Goal: Use online tool/utility: Use online tool/utility

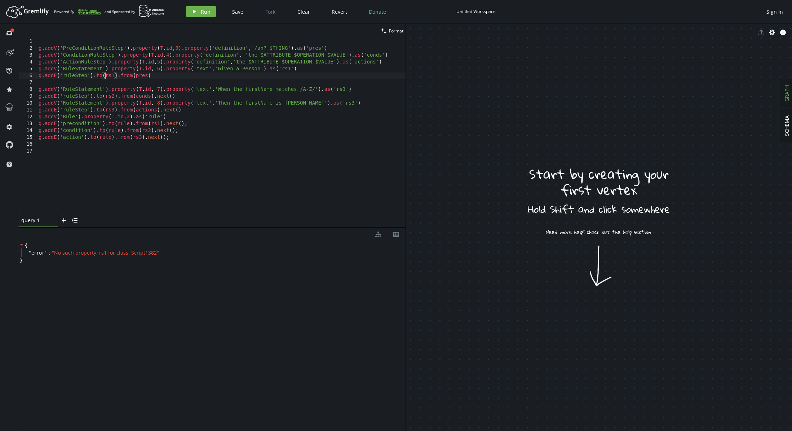
click at [106, 77] on div "g . addV ( 'PreConditionRuleStep' ) . property ( T . id , 3 ) . property ( 'def…" at bounding box center [221, 132] width 368 height 189
click at [195, 16] on button "play Run" at bounding box center [201, 11] width 30 height 11
click at [142, 76] on div "g . addV ( 'PreConditionRuleStep' ) . property ( T . id , 3 ) . property ( 'def…" at bounding box center [221, 132] width 368 height 189
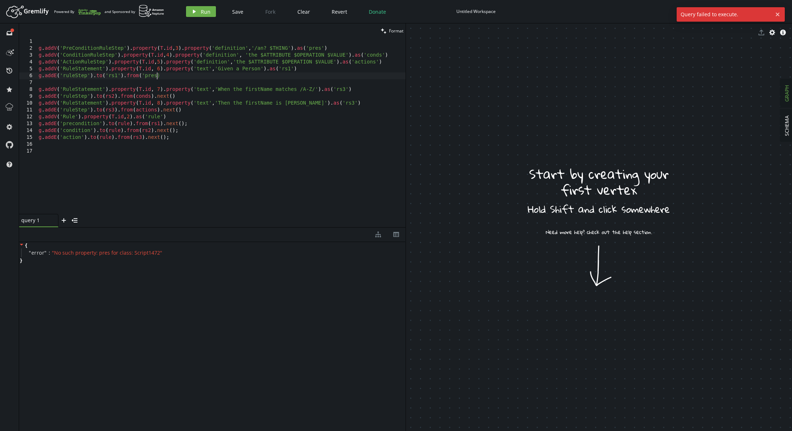
click at [157, 77] on div "g . addV ( 'PreConditionRuleStep' ) . property ( T . id , 3 ) . property ( 'def…" at bounding box center [221, 132] width 368 height 189
click at [105, 97] on div "g . addV ( 'PreConditionRuleStep' ) . property ( T . id , 3 ) . property ( 'def…" at bounding box center [221, 132] width 368 height 189
click at [119, 97] on div "g . addV ( 'PreConditionRuleStep' ) . property ( T . id , 3 ) . property ( 'def…" at bounding box center [221, 132] width 368 height 189
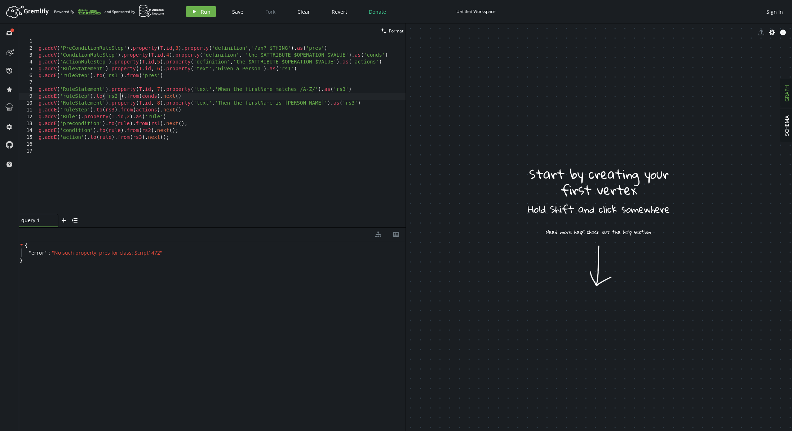
scroll to position [0, 81]
click at [143, 96] on div "g . addV ( 'PreConditionRuleStep' ) . property ( T . id , 3 ) . property ( 'def…" at bounding box center [221, 132] width 368 height 189
click at [162, 97] on div "g . addV ( 'PreConditionRuleStep' ) . property ( T . id , 3 ) . property ( 'def…" at bounding box center [221, 132] width 368 height 189
click at [160, 97] on div "g . addV ( 'PreConditionRuleStep' ) . property ( T . id , 3 ) . property ( 'def…" at bounding box center [221, 132] width 368 height 189
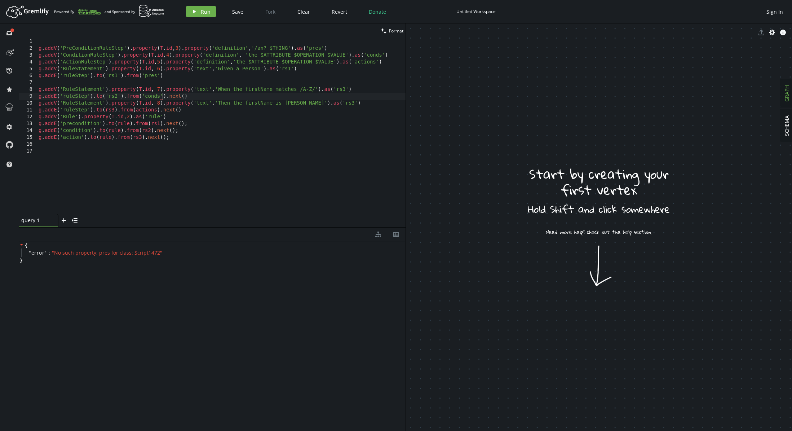
scroll to position [0, 124]
click at [105, 110] on div "g . addV ( 'PreConditionRuleStep' ) . property ( T . id , 3 ) . property ( 'def…" at bounding box center [221, 132] width 368 height 189
click at [116, 109] on div "g . addV ( 'PreConditionRuleStep' ) . property ( T . id , 3 ) . property ( 'def…" at bounding box center [221, 132] width 368 height 189
click at [117, 124] on div "g . addV ( 'PreConditionRuleStep' ) . property ( T . id , 3 ) . property ( 'def…" at bounding box center [221, 132] width 368 height 189
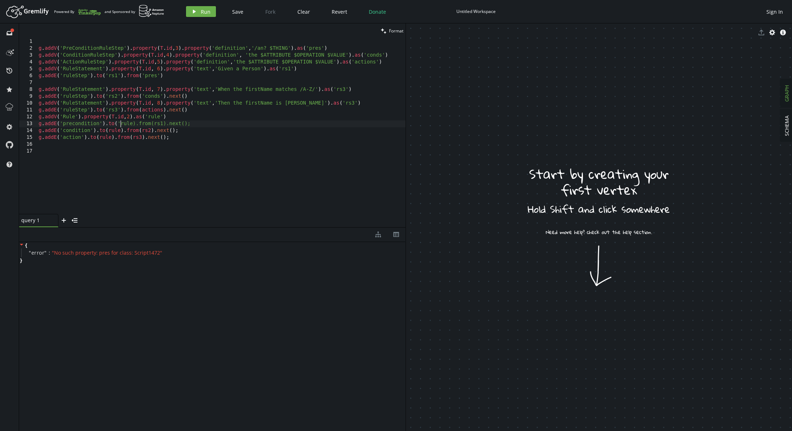
click at [107, 131] on div "g . addV ( 'PreConditionRuleStep' ) . property ( T . id , 3 ) . property ( 'def…" at bounding box center [221, 132] width 368 height 189
click at [100, 138] on div "g . addV ( 'PreConditionRuleStep' ) . property ( T . id , 3 ) . property ( 'def…" at bounding box center [221, 132] width 368 height 189
click at [114, 138] on div "g . addV ( 'PreConditionRuleStep' ) . property ( T . id , 3 ) . property ( 'def…" at bounding box center [221, 132] width 368 height 189
click at [124, 131] on div "g . addV ( 'PreConditionRuleStep' ) . property ( T . id , 3 ) . property ( 'def…" at bounding box center [221, 132] width 368 height 189
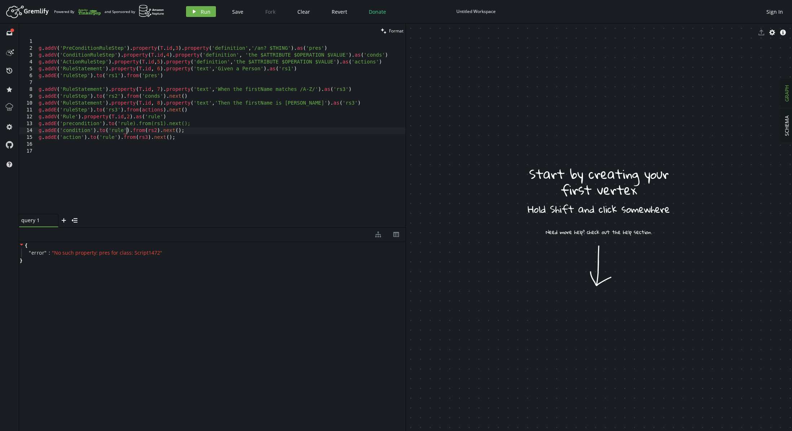
scroll to position [0, 88]
click at [132, 124] on div "g . addV ( 'PreConditionRuleStep' ) . property ( T . id , 3 ) . property ( 'def…" at bounding box center [221, 132] width 368 height 189
click at [157, 124] on div "g . addV ( 'PreConditionRuleStep' ) . property ( T . id , 3 ) . property ( 'def…" at bounding box center [221, 132] width 368 height 189
click at [169, 123] on div "g . addV ( 'PreConditionRuleStep' ) . property ( T . id , 3 ) . property ( 'def…" at bounding box center [221, 132] width 368 height 189
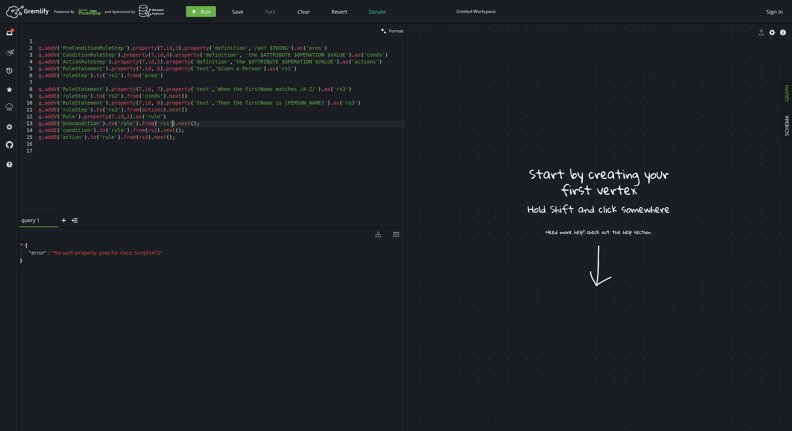
click at [147, 131] on div "g . addV ( 'PreConditionRuleStep' ) . property ( T . id , 3 ) . property ( 'def…" at bounding box center [221, 132] width 368 height 189
click at [159, 129] on div "g . addV ( 'PreConditionRuleStep' ) . property ( T . id , 3 ) . property ( 'def…" at bounding box center [221, 132] width 368 height 189
click at [137, 139] on div "g . addV ( 'PreConditionRuleStep' ) . property ( T . id , 3 ) . property ( 'def…" at bounding box center [221, 132] width 368 height 189
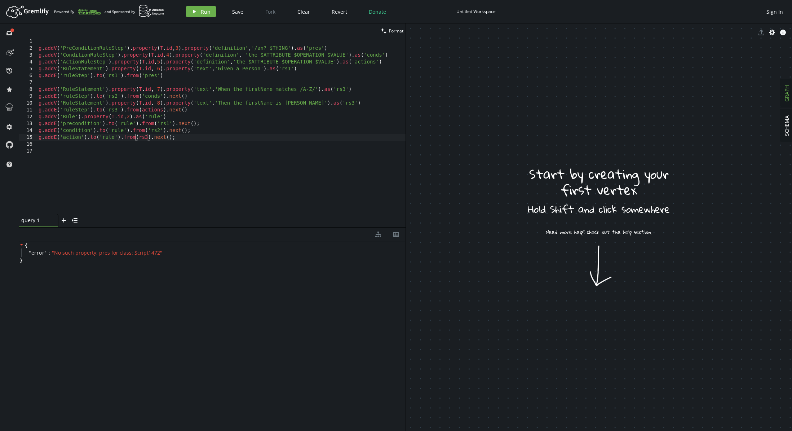
click at [140, 137] on div "g . addV ( 'PreConditionRuleStep' ) . property ( T . id , 3 ) . property ( 'def…" at bounding box center [221, 132] width 368 height 189
click at [150, 137] on div "g . addV ( 'PreConditionRuleStep' ) . property ( T . id , 3 ) . property ( 'def…" at bounding box center [221, 132] width 368 height 189
click at [194, 14] on icon "play" at bounding box center [194, 12] width 6 height 6
click at [342, 88] on div "g . addV ( 'PreConditionRuleStep' ) . property ( T . id , 3 ) . property ( 'def…" at bounding box center [221, 132] width 368 height 189
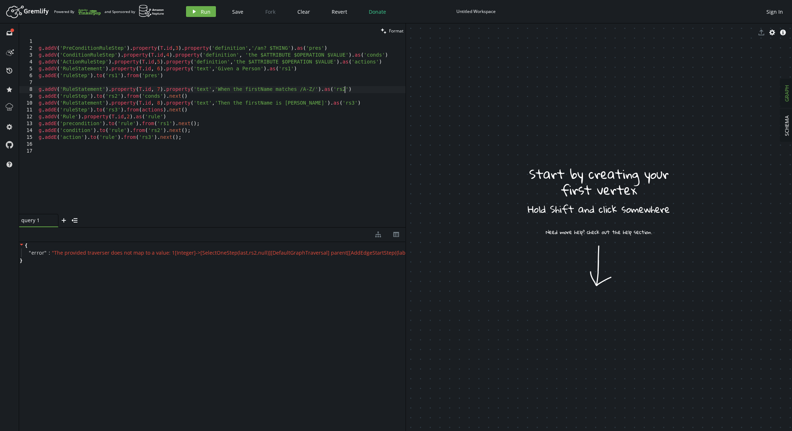
click at [310, 76] on div "g . addV ( 'PreConditionRuleStep' ) . property ( T . id , 3 ) . property ( 'def…" at bounding box center [221, 132] width 368 height 189
click at [192, 11] on icon "play" at bounding box center [194, 12] width 6 height 6
click at [191, 75] on div "g . addV ( 'PreConditionRuleStep' ) . property ( T . id , 3 ) . property ( 'def…" at bounding box center [221, 132] width 368 height 189
drag, startPoint x: 177, startPoint y: 124, endPoint x: 203, endPoint y: 124, distance: 26.7
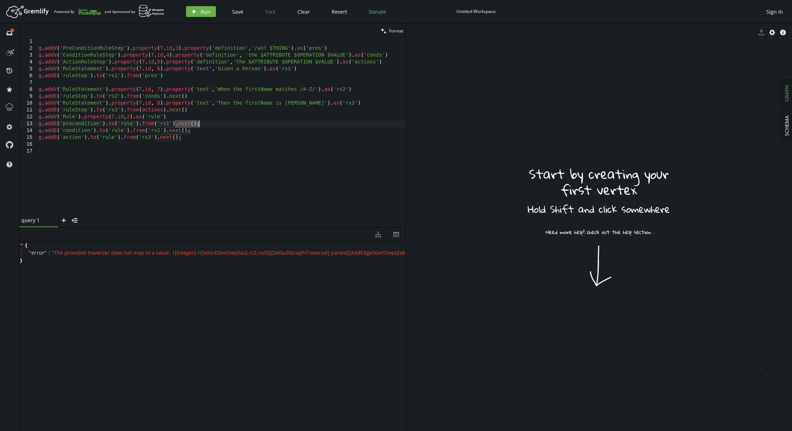
click at [203, 124] on div "g . addV ( 'PreConditionRuleStep' ) . property ( T . id , 3 ) . property ( 'def…" at bounding box center [221, 132] width 368 height 189
drag, startPoint x: 165, startPoint y: 131, endPoint x: 198, endPoint y: 129, distance: 32.2
click at [198, 129] on div "g . addV ( 'PreConditionRuleStep' ) . property ( T . id , 3 ) . property ( 'def…" at bounding box center [221, 132] width 368 height 189
click at [309, 252] on span "" The provided traverser does not map to a value: 1[Integer]->[SelectOneStep(la…" at bounding box center [343, 252] width 582 height 7
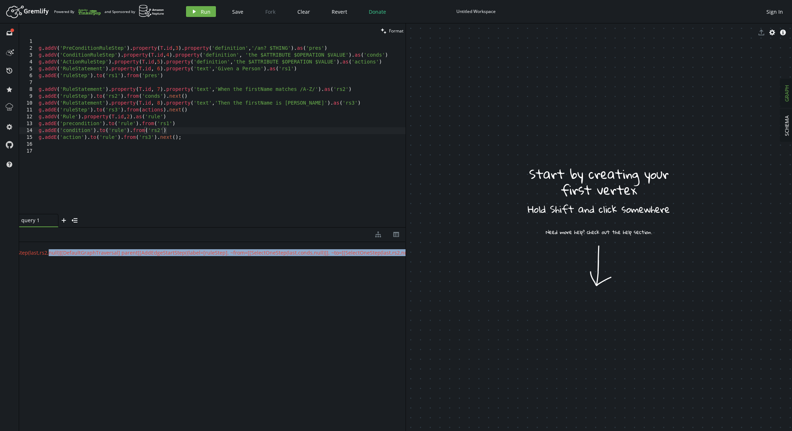
scroll to position [0, 216]
drag, startPoint x: 251, startPoint y: 252, endPoint x: 400, endPoint y: 255, distance: 148.9
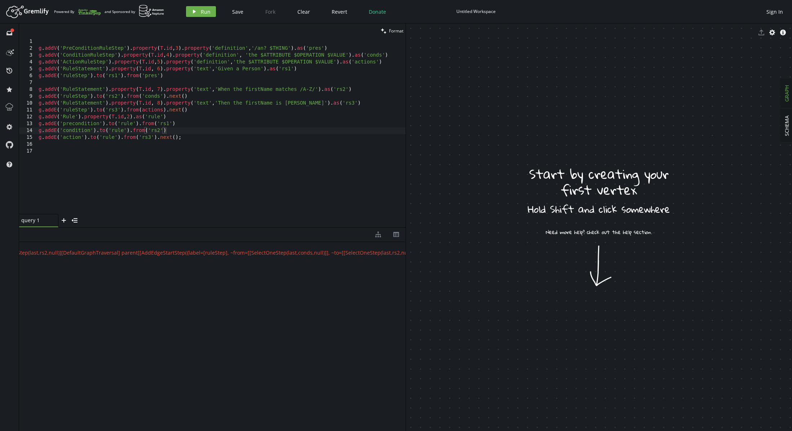
click at [216, 281] on div "{ " error " : " The provided traverser does not map to a value: 1[Integer]->[Se…" at bounding box center [212, 335] width 387 height 186
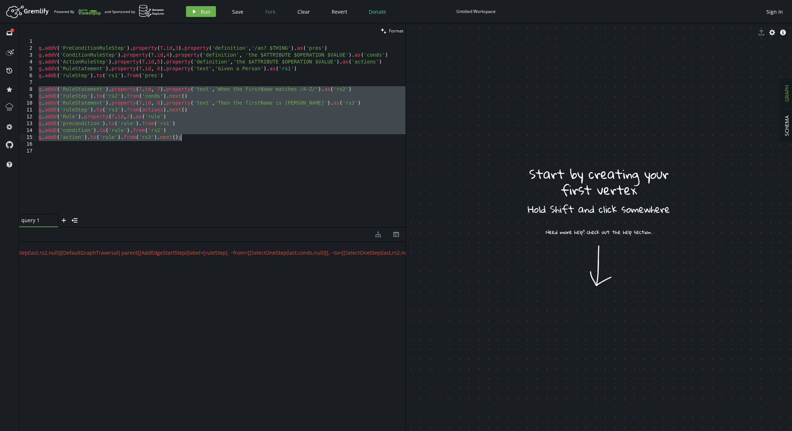
drag, startPoint x: 39, startPoint y: 90, endPoint x: 208, endPoint y: 136, distance: 174.6
click at [208, 136] on div "g . addV ( 'PreConditionRuleStep' ) . property ( T . id , 3 ) . property ( 'def…" at bounding box center [221, 132] width 368 height 189
type textarea "// g.addE('condition').to('rule').from('rs2') // g.addE('action').to('rule').fr…"
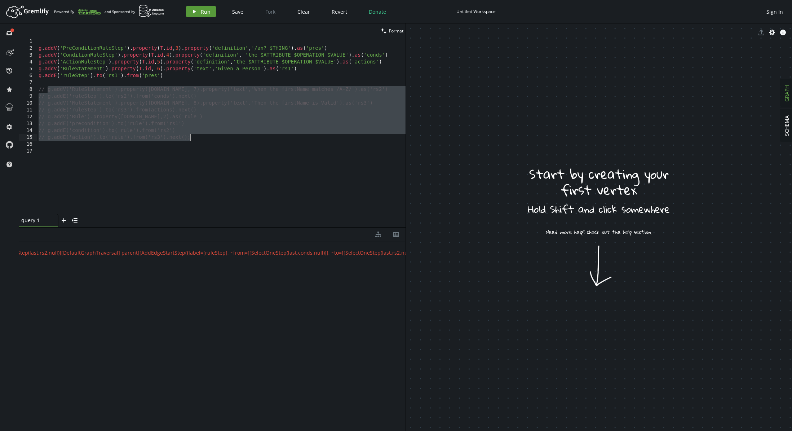
click at [198, 15] on button "play Run" at bounding box center [201, 11] width 30 height 11
drag, startPoint x: 211, startPoint y: 256, endPoint x: 228, endPoint y: 256, distance: 16.6
click at [228, 256] on div "{ " error " : " The provided traverser does not map to a value: 1[Integer]->[Se…" at bounding box center [212, 335] width 387 height 186
drag, startPoint x: 206, startPoint y: 272, endPoint x: 255, endPoint y: 274, distance: 48.7
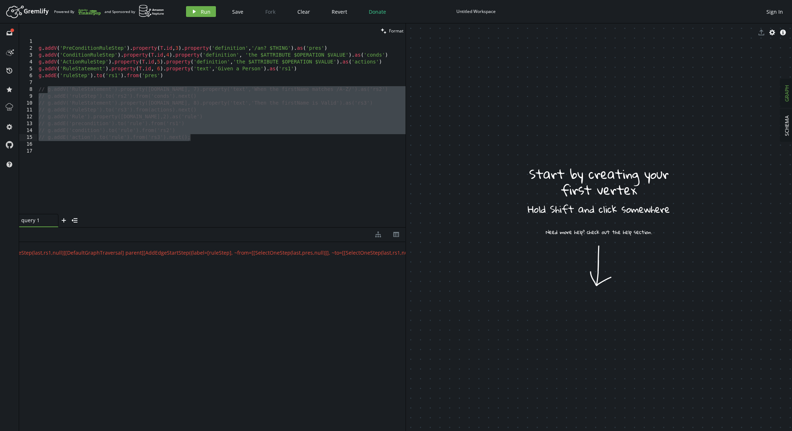
click at [157, 252] on span "" The provided traverser does not map to a value: 1[Integer]->[SelectOneStep(la…" at bounding box center [135, 252] width 579 height 7
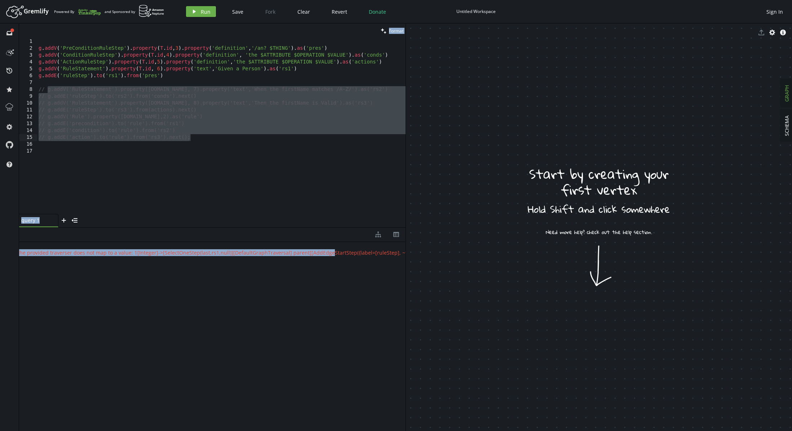
scroll to position [0, 0]
drag, startPoint x: 154, startPoint y: 253, endPoint x: 18, endPoint y: 251, distance: 135.2
click at [18, 251] on div "full-circle inbox history star cog help clean Format // g.addE('condition').to(…" at bounding box center [396, 226] width 792 height 407
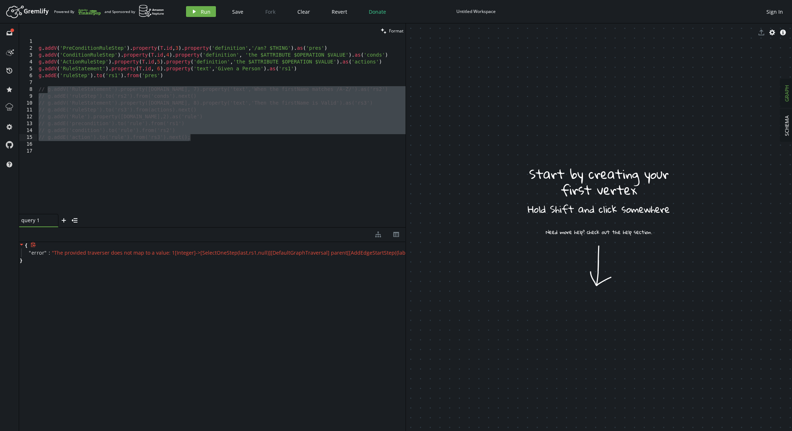
click at [93, 262] on div "{ " error " : " The provided traverser does not map to a value: 1[Integer]->[Se…" at bounding box center [212, 253] width 387 height 22
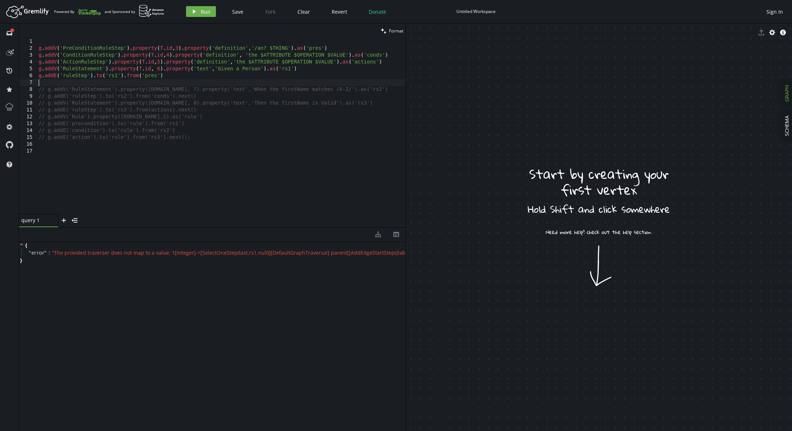
click at [49, 83] on div "g . addV ( 'PreConditionRuleStep' ) . property ( T . id , 3 ) . property ( 'def…" at bounding box center [221, 132] width 368 height 189
click at [39, 76] on div "g . addV ( 'PreConditionRuleStep' ) . property ( T . id , 3 ) . property ( 'def…" at bounding box center [221, 132] width 368 height 189
type textarea "//g.addE('ruleStep').to('rs1').from('pres')"
click at [198, 7] on button "play Run" at bounding box center [201, 11] width 30 height 11
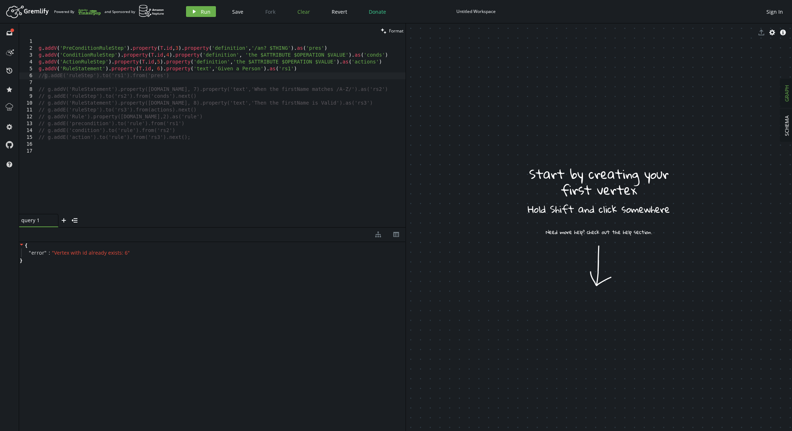
click at [300, 11] on span "Clear" at bounding box center [303, 11] width 13 height 7
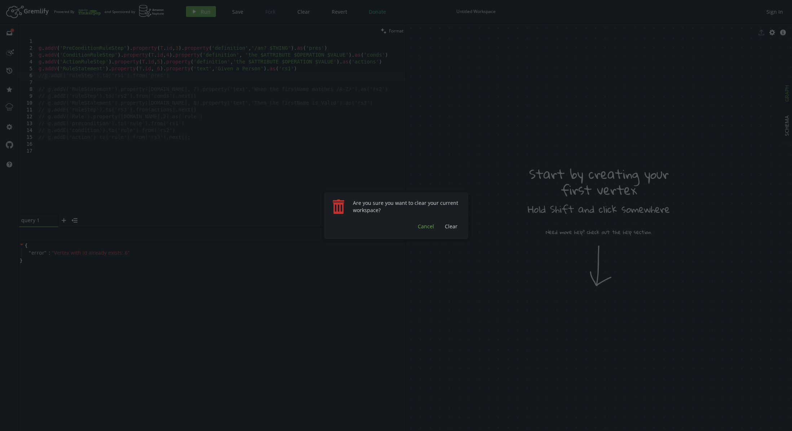
click at [427, 228] on span "Cancel" at bounding box center [426, 226] width 16 height 7
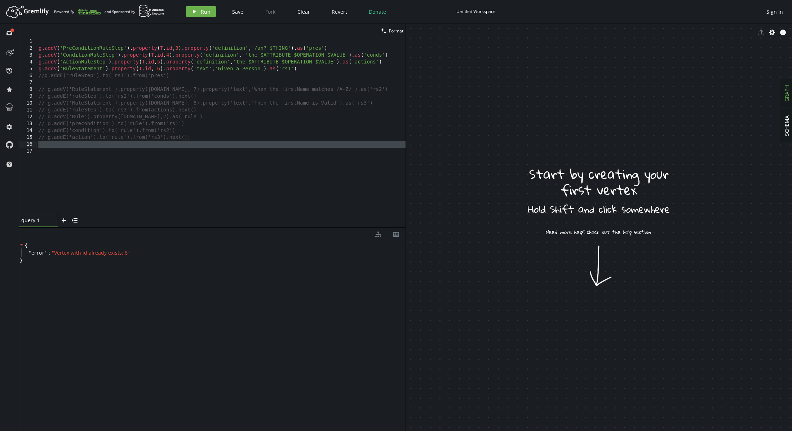
scroll to position [0, 0]
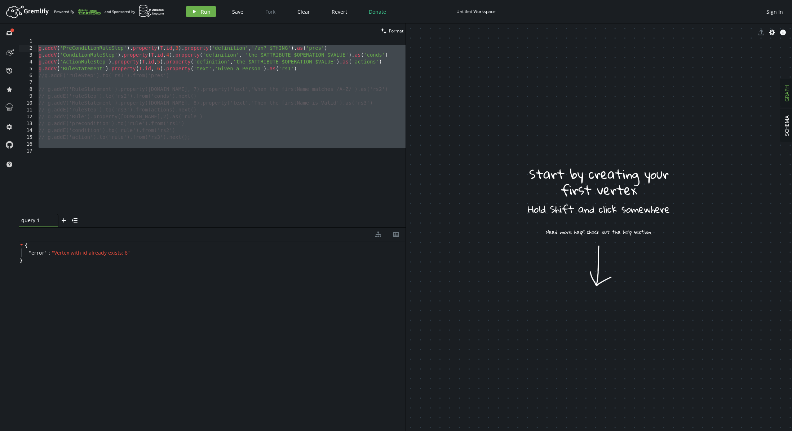
drag, startPoint x: 267, startPoint y: 148, endPoint x: 34, endPoint y: 48, distance: 253.6
click at [34, 48] on div "1 2 3 4 5 6 7 8 9 10 11 12 13 14 15 16 17 g . addV ( 'PreConditionRuleStep' ) .…" at bounding box center [212, 126] width 387 height 176
type textarea "g.addV('PreConditionRuleStep').property([DOMAIN_NAME],3).property('definition',…"
click at [302, 12] on span "Clear" at bounding box center [303, 11] width 13 height 7
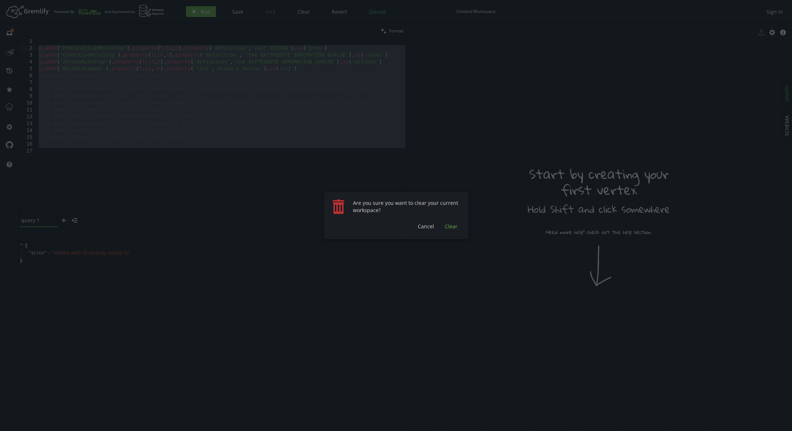
click at [446, 230] on button "Clear" at bounding box center [451, 226] width 20 height 11
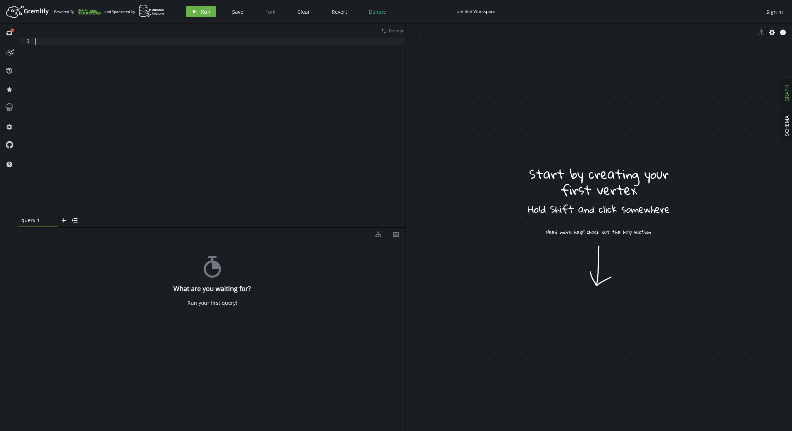
click at [230, 141] on div at bounding box center [220, 132] width 372 height 189
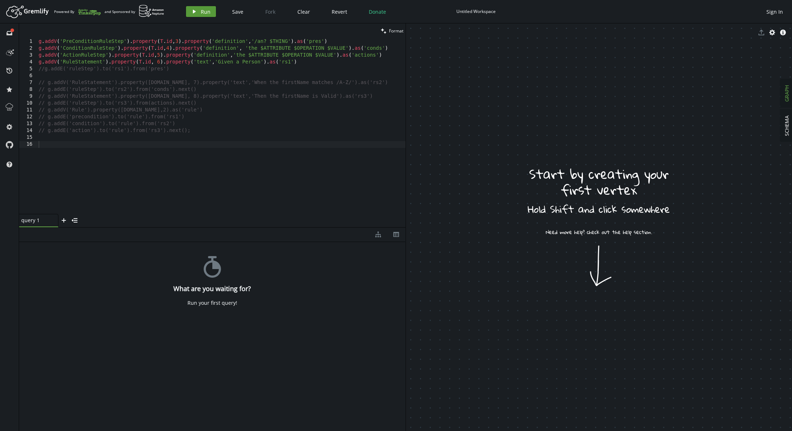
click at [201, 8] on span "Run" at bounding box center [206, 11] width 10 height 7
click at [159, 63] on div "g . addV ( 'PreConditionRuleStep' ) . property ( T . id , 3 ) . property ( 'def…" at bounding box center [221, 132] width 368 height 189
click at [193, 13] on icon "play" at bounding box center [194, 12] width 6 height 6
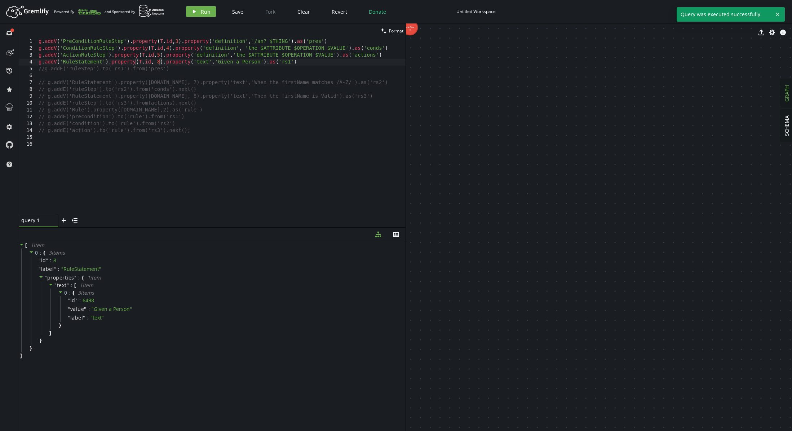
drag, startPoint x: 411, startPoint y: 32, endPoint x: 438, endPoint y: 53, distance: 34.8
click at [438, 52] on div "export cog info-sign RuleSta... (8)" at bounding box center [599, 226] width 387 height 407
drag, startPoint x: 460, startPoint y: 78, endPoint x: 541, endPoint y: 100, distance: 83.9
click at [786, 126] on span "SCHEMA" at bounding box center [786, 125] width 7 height 21
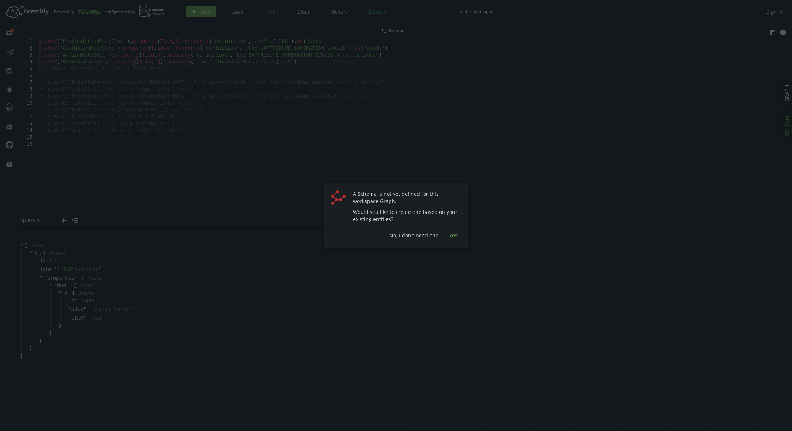
click at [450, 238] on span "Yes" at bounding box center [453, 235] width 8 height 7
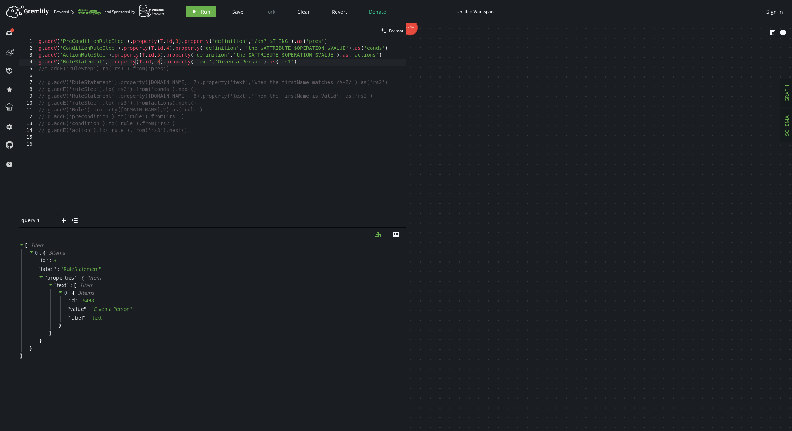
click at [785, 98] on span "GRAPH" at bounding box center [786, 93] width 7 height 17
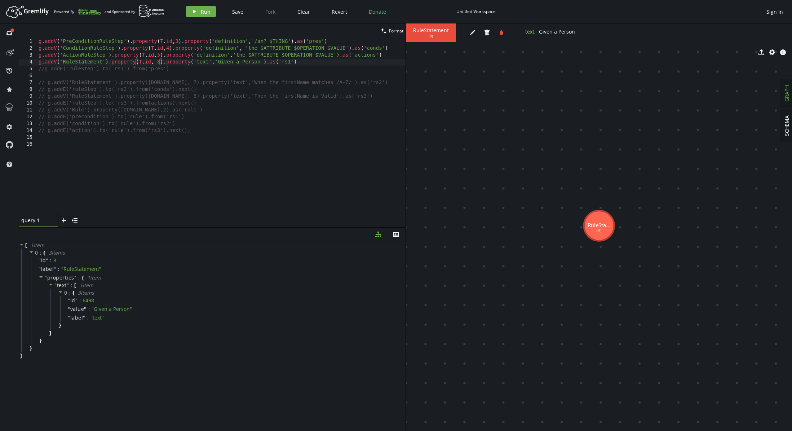
click at [788, 91] on span "GRAPH" at bounding box center [786, 93] width 7 height 17
click at [313, 63] on div "g . addV ( 'PreConditionRuleStep' ) . property ( T . id , 3 ) . property ( 'def…" at bounding box center [221, 132] width 368 height 189
click at [329, 43] on div "g . addV ( 'PreConditionRuleStep' ) . property ( T . id , 3 ) . property ( 'def…" at bounding box center [221, 132] width 368 height 189
click at [198, 11] on button "play Run" at bounding box center [201, 11] width 30 height 11
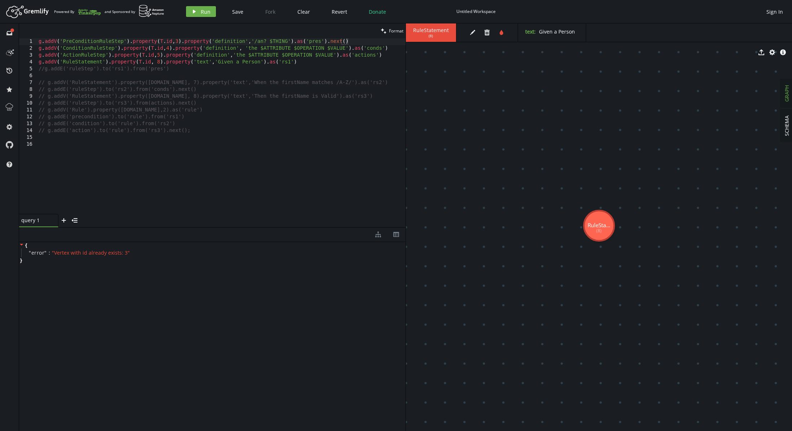
type textarea "// g.addE('condition').to('rule').from('rs2')"
click at [313, 124] on div "g . addV ( 'PreConditionRuleStep' ) . property ( T . id , 3 ) . property ( 'def…" at bounding box center [221, 132] width 368 height 189
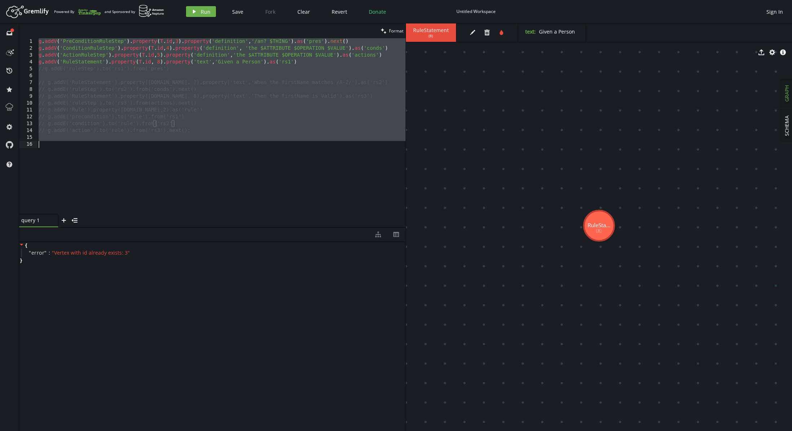
scroll to position [0, 0]
click at [303, 12] on span "Clear" at bounding box center [303, 11] width 13 height 7
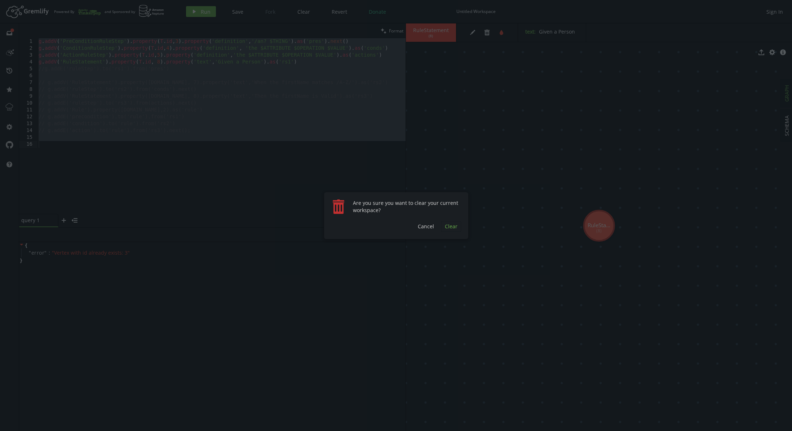
click at [453, 229] on span "Clear" at bounding box center [451, 226] width 13 height 7
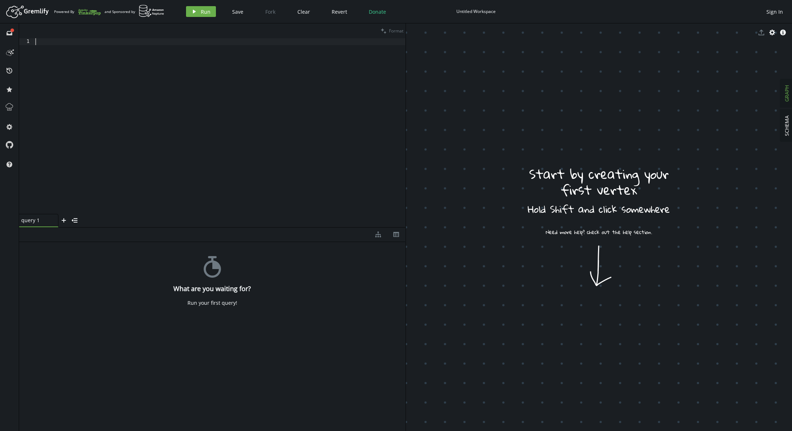
click at [256, 132] on div at bounding box center [219, 132] width 371 height 189
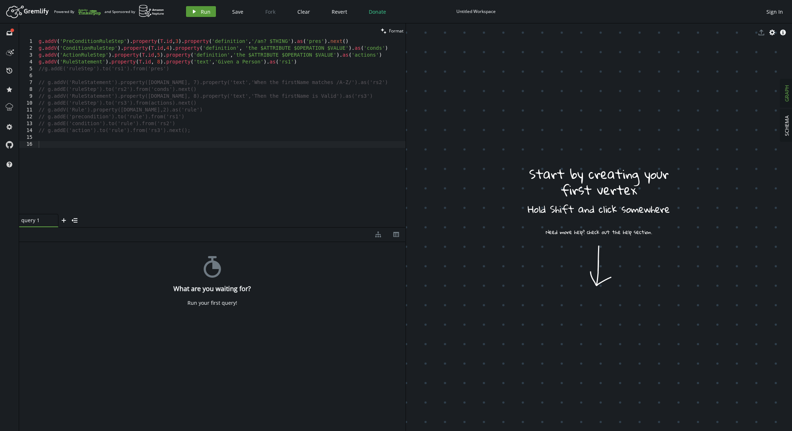
click at [204, 10] on span "Run" at bounding box center [206, 11] width 10 height 7
click at [177, 43] on div "g . addV ( 'PreConditionRuleStep' ) . property ( T . id , 3 ) . property ( 'def…" at bounding box center [221, 132] width 368 height 189
type textarea "g.addV('PreConditionRuleStep').property([DOMAIN_NAME],9).property('definition',…"
click at [208, 13] on span "Run" at bounding box center [206, 11] width 10 height 7
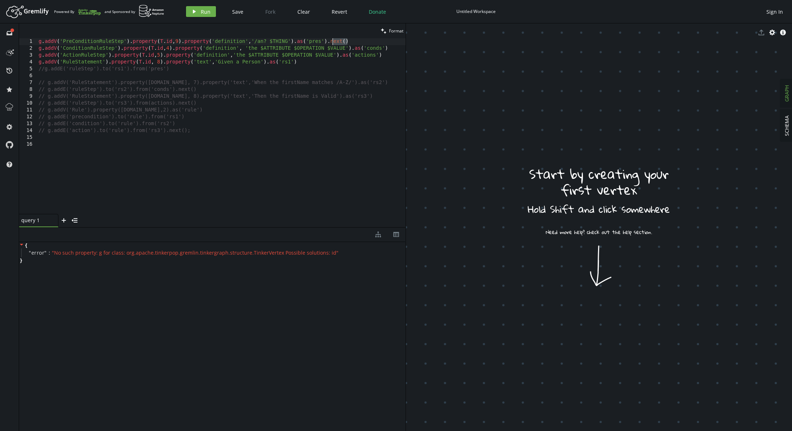
drag, startPoint x: 340, startPoint y: 43, endPoint x: 330, endPoint y: 42, distance: 10.1
click at [330, 42] on div "g . addV ( 'PreConditionRuleStep' ) . property ( T . id , 9 ) . property ( 'def…" at bounding box center [221, 132] width 368 height 189
click at [13, 54] on icon at bounding box center [10, 52] width 12 height 12
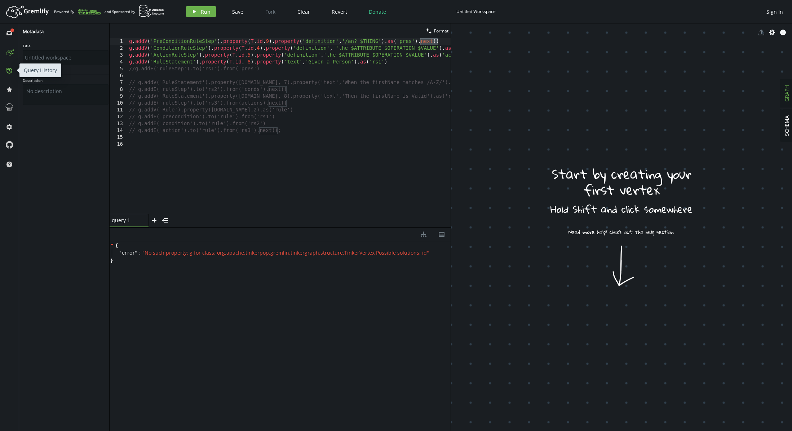
click at [10, 74] on button "history" at bounding box center [10, 71] width 12 height 12
click at [9, 90] on icon at bounding box center [9, 90] width 6 height 6
click at [9, 118] on span "cog" at bounding box center [10, 126] width 12 height 19
click at [10, 108] on icon at bounding box center [9, 106] width 9 height 9
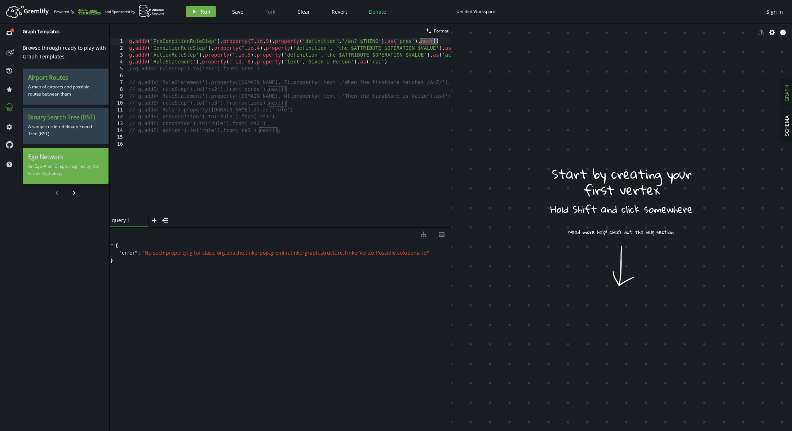
click at [68, 171] on p "An Ego-Alter Graph, inspired by the Greek Mythology" at bounding box center [65, 170] width 75 height 18
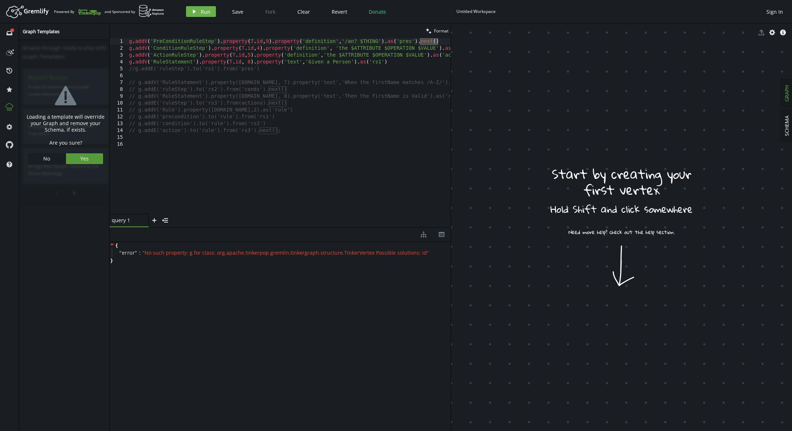
click at [80, 160] on span "Yes" at bounding box center [84, 158] width 8 height 7
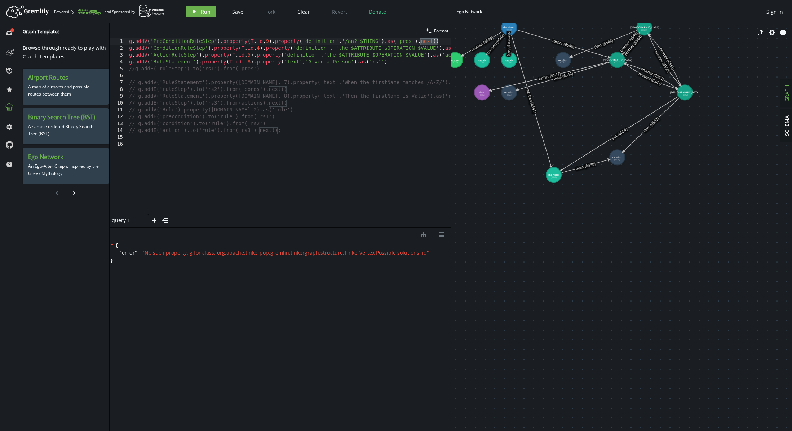
drag, startPoint x: 549, startPoint y: 125, endPoint x: 554, endPoint y: 175, distance: 50.0
click at [71, 192] on icon "chevron-right" at bounding box center [74, 193] width 6 height 6
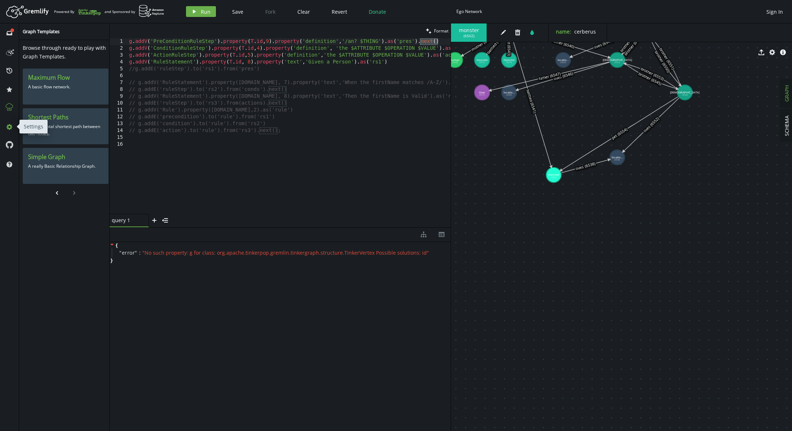
click at [5, 128] on button "cog" at bounding box center [10, 127] width 12 height 12
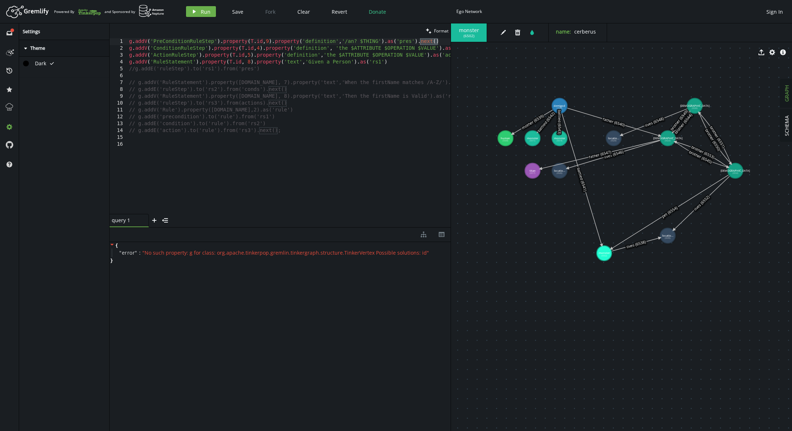
drag, startPoint x: 569, startPoint y: 76, endPoint x: 588, endPoint y: 155, distance: 81.9
click at [610, 154] on icon at bounding box center [614, 155] width 93 height 28
